Goal: Information Seeking & Learning: Learn about a topic

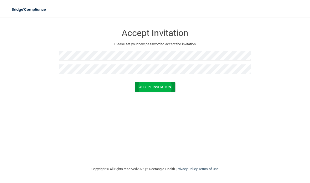
click at [166, 82] on button "Accept Invitation" at bounding box center [155, 87] width 41 height 10
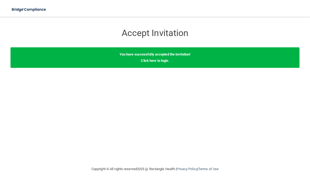
click at [259, 60] on div "You have successfully accepted the invitation! Click here to login ." at bounding box center [155, 57] width 289 height 21
click at [162, 62] on link "Click here to login" at bounding box center [154, 61] width 27 height 4
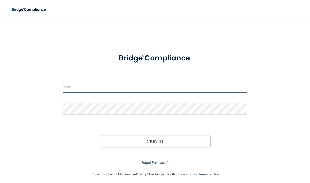
click at [175, 87] on input "email" at bounding box center [155, 87] width 185 height 12
type input "[EMAIL_ADDRESS][DOMAIN_NAME]"
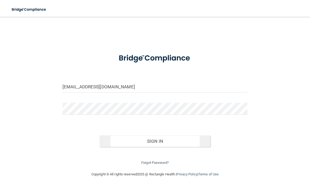
click at [168, 142] on button "Sign In" at bounding box center [155, 141] width 111 height 12
click at [162, 84] on input "[EMAIL_ADDRESS][DOMAIN_NAME]" at bounding box center [155, 87] width 185 height 12
click at [167, 142] on button "Sign In" at bounding box center [155, 141] width 111 height 12
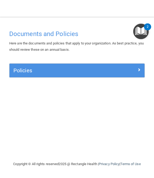
scroll to position [0, 0]
click at [129, 72] on div "Policies" at bounding box center [76, 70] width 135 height 8
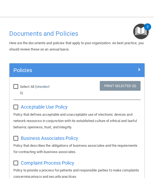
click at [14, 86] on input "Select All (Unselect 0) Unselect All" at bounding box center [16, 87] width 6 height 4
checkbox input "true"
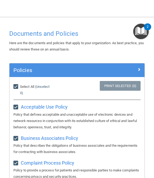
checkbox input "true"
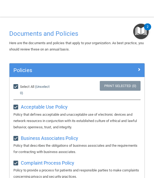
checkbox input "true"
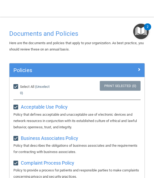
checkbox input "true"
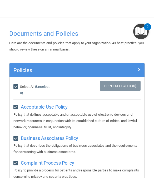
checkbox input "true"
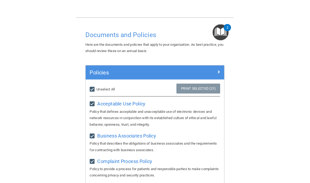
scroll to position [0, 0]
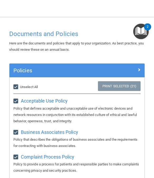
click at [18, 85] on input "Select All (Unselect 21) Unselect All" at bounding box center [16, 87] width 6 height 4
checkbox input "false"
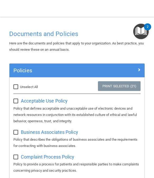
checkbox input "false"
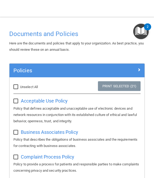
checkbox input "false"
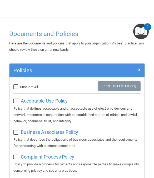
checkbox input "false"
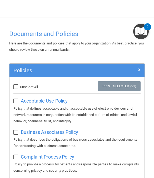
checkbox input "false"
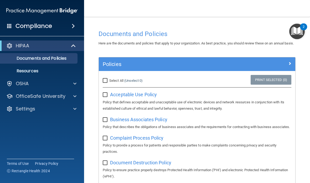
click at [35, 47] on div "HIPAA" at bounding box center [34, 46] width 65 height 6
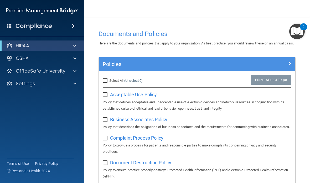
click at [40, 47] on div "HIPAA" at bounding box center [34, 46] width 65 height 6
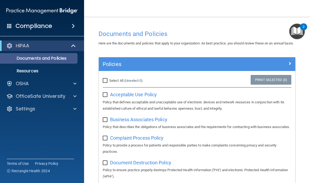
click at [46, 59] on p "Documents and Policies" at bounding box center [39, 58] width 72 height 5
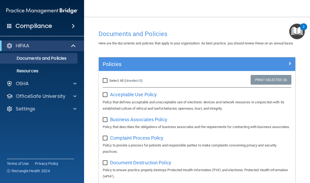
click at [146, 106] on p "Policy that defines acceptable and unacceptable use of electronic devices and n…" at bounding box center [197, 105] width 189 height 13
click at [153, 97] on span "Acceptable Use Policy" at bounding box center [133, 95] width 47 height 6
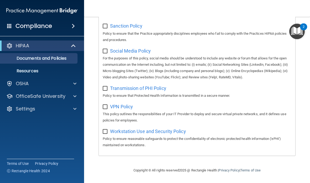
scroll to position [452, 0]
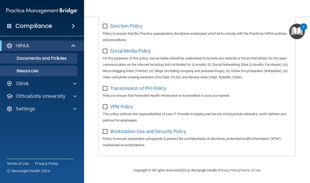
click at [42, 67] on link "Resources" at bounding box center [36, 71] width 83 height 11
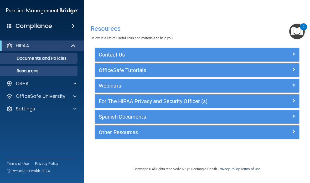
click at [62, 59] on p "Documents and Policies" at bounding box center [39, 58] width 72 height 5
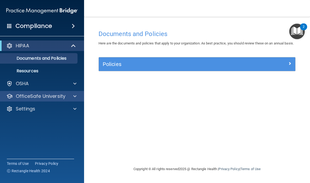
click at [75, 96] on span at bounding box center [74, 96] width 3 height 6
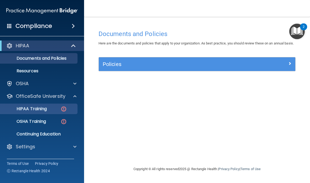
click at [50, 109] on div "HIPAA Training" at bounding box center [39, 108] width 72 height 5
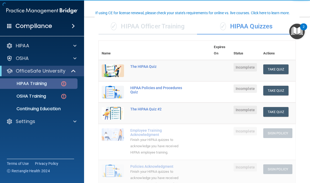
scroll to position [40, 0]
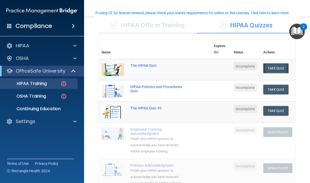
click at [271, 71] on button "Take Quiz" at bounding box center [276, 68] width 25 height 10
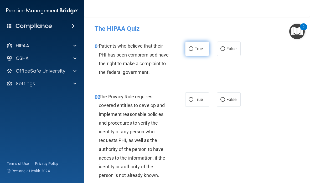
click at [191, 46] on label "True" at bounding box center [197, 49] width 24 height 14
click at [191, 47] on input "True" at bounding box center [191, 49] width 5 height 4
radio input "true"
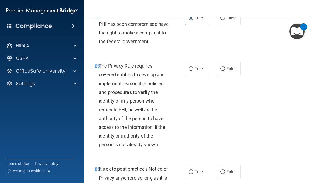
scroll to position [39, 0]
